Goal: Find contact information: Find contact information

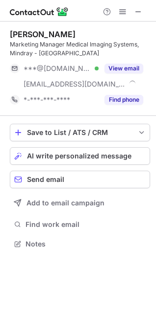
scroll to position [237, 156]
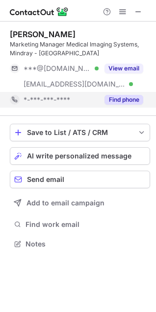
click at [114, 100] on button "Find phone" at bounding box center [123, 100] width 39 height 10
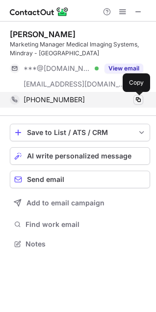
click at [134, 99] on span at bounding box center [138, 100] width 8 height 8
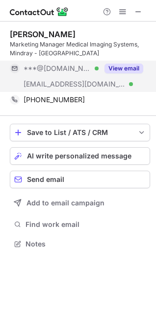
click at [116, 67] on button "View email" at bounding box center [123, 69] width 39 height 10
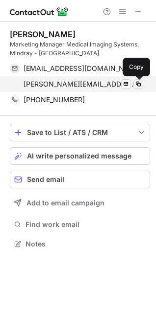
click at [138, 87] on span at bounding box center [138, 84] width 8 height 8
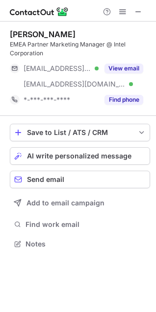
scroll to position [237, 156]
click at [134, 8] on span at bounding box center [138, 12] width 8 height 8
